Goal: Find contact information: Find contact information

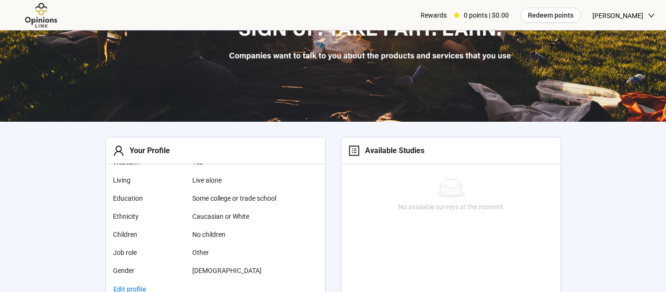
scroll to position [285, 0]
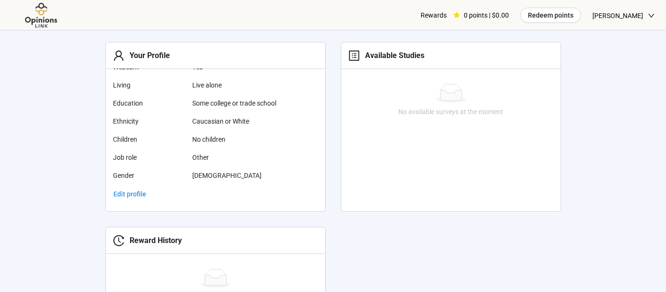
click at [354, 55] on icon "profile" at bounding box center [354, 55] width 10 height 10
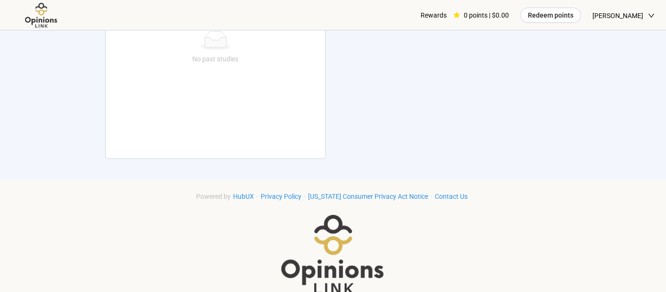
scroll to position [542, 0]
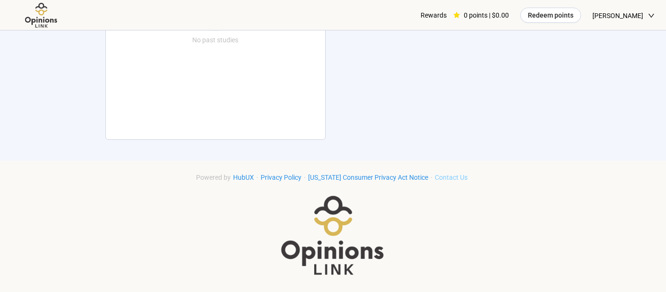
click at [451, 178] on link "Contact Us" at bounding box center [452, 177] width 38 height 8
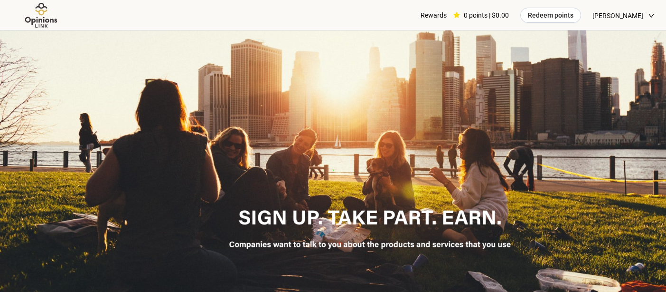
scroll to position [0, 0]
